Goal: Task Accomplishment & Management: Use online tool/utility

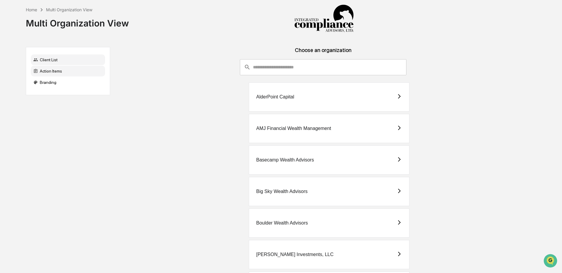
click at [76, 73] on div "Action Items" at bounding box center [68, 71] width 74 height 11
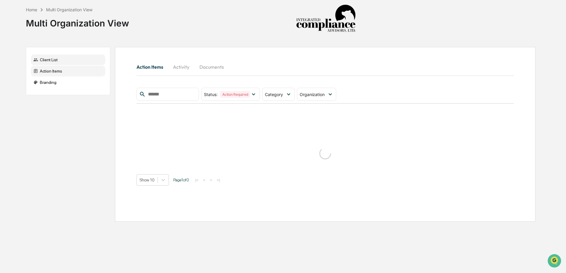
click at [80, 60] on div "Client List" at bounding box center [68, 59] width 74 height 11
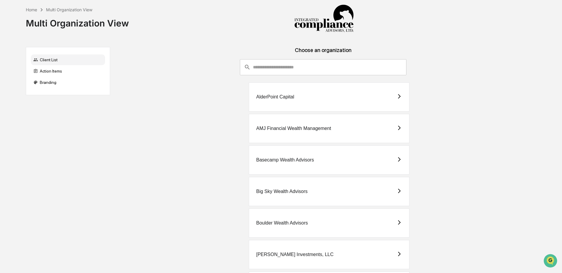
click at [66, 8] on div "Multi Organization View" at bounding box center [69, 9] width 46 height 5
click at [55, 76] on div "Action Items" at bounding box center [68, 71] width 74 height 11
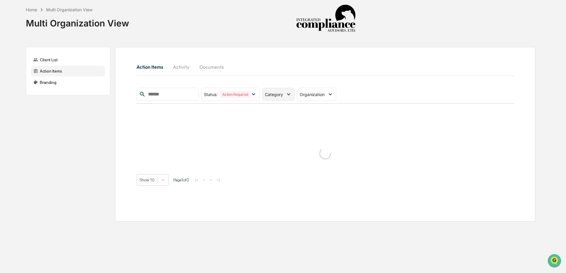
click at [274, 95] on span "Category" at bounding box center [274, 94] width 18 height 5
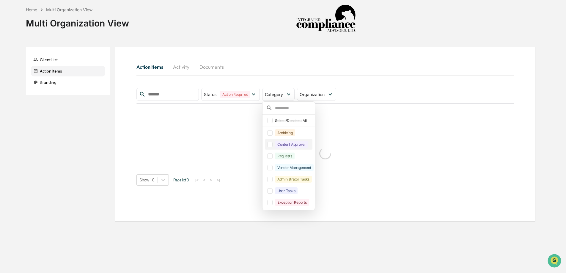
click at [270, 146] on div at bounding box center [269, 144] width 5 height 5
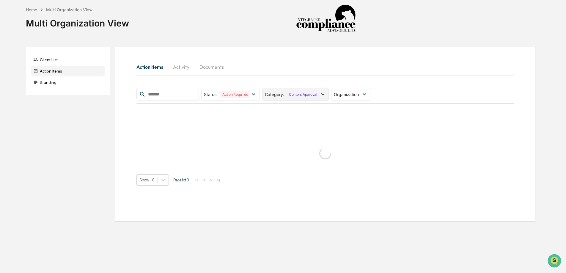
click at [295, 97] on div "Content Approval" at bounding box center [302, 94] width 33 height 7
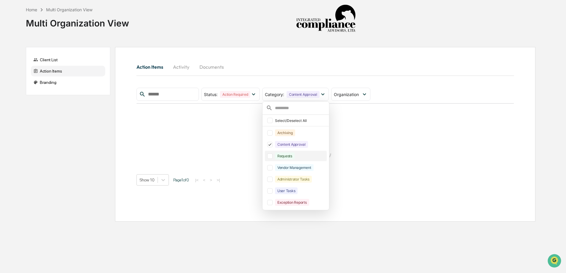
click at [272, 159] on div at bounding box center [269, 155] width 5 height 5
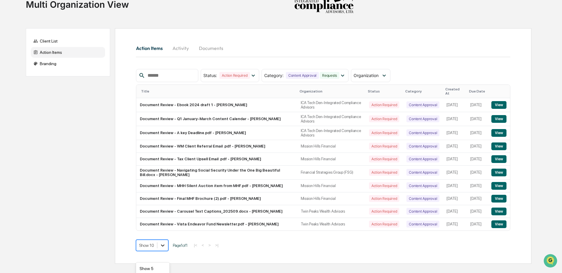
scroll to position [60, 0]
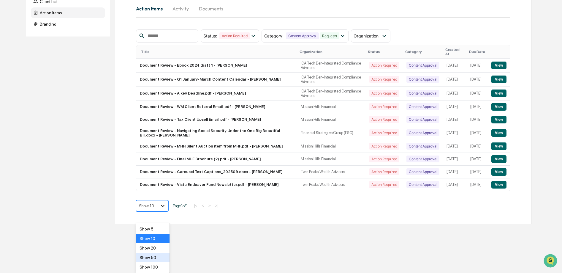
click at [162, 224] on body "Home Multi Organization View Multi Organization View Client List Action Items B…" at bounding box center [281, 83] width 562 height 282
click at [159, 255] on div "Show 50" at bounding box center [153, 257] width 34 height 10
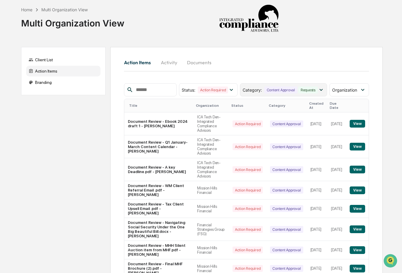
scroll to position [105, 0]
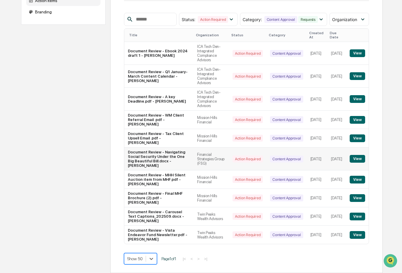
click at [359, 155] on button "View" at bounding box center [356, 159] width 15 height 8
